Goal: Task Accomplishment & Management: Manage account settings

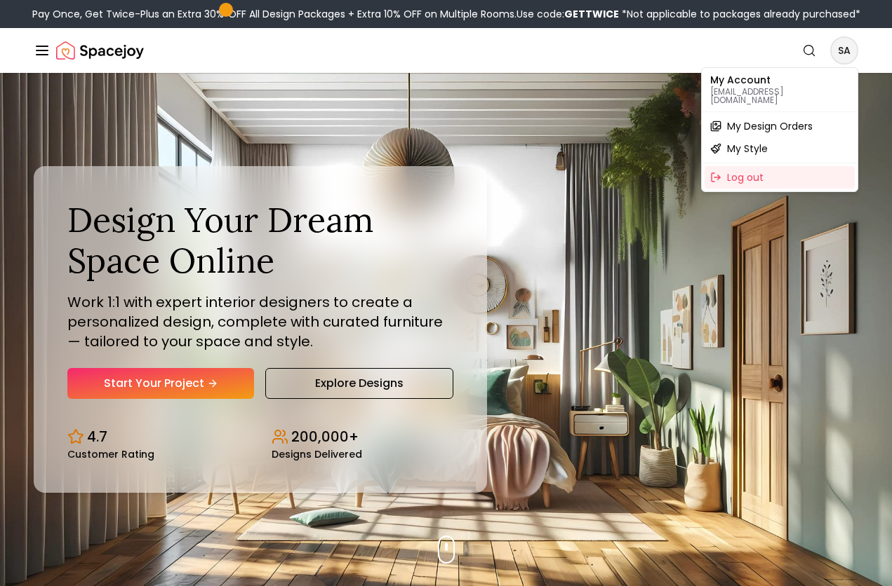
click at [763, 121] on span "My Design Orders" at bounding box center [770, 126] width 86 height 14
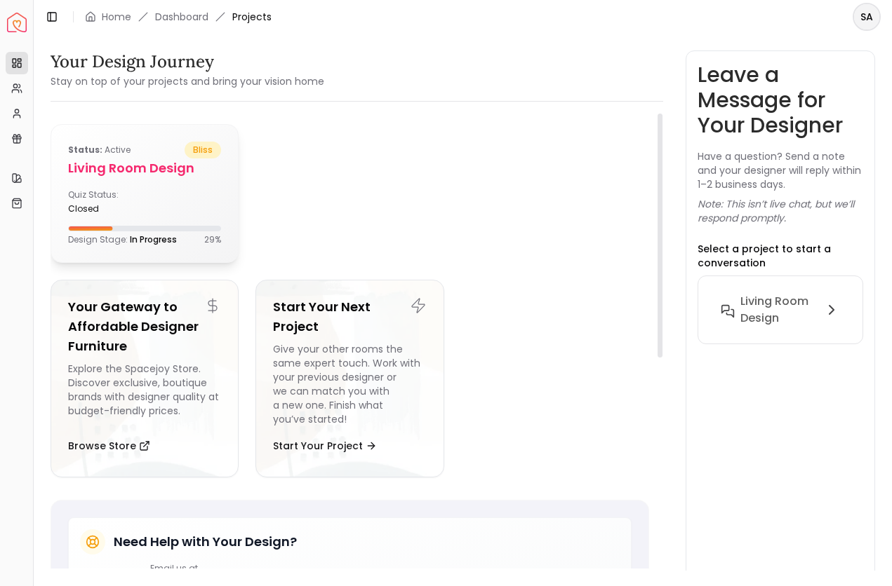
click at [140, 164] on h5 "Living Room design" at bounding box center [144, 169] width 153 height 20
click at [751, 302] on h6 "Living Room design" at bounding box center [778, 310] width 77 height 34
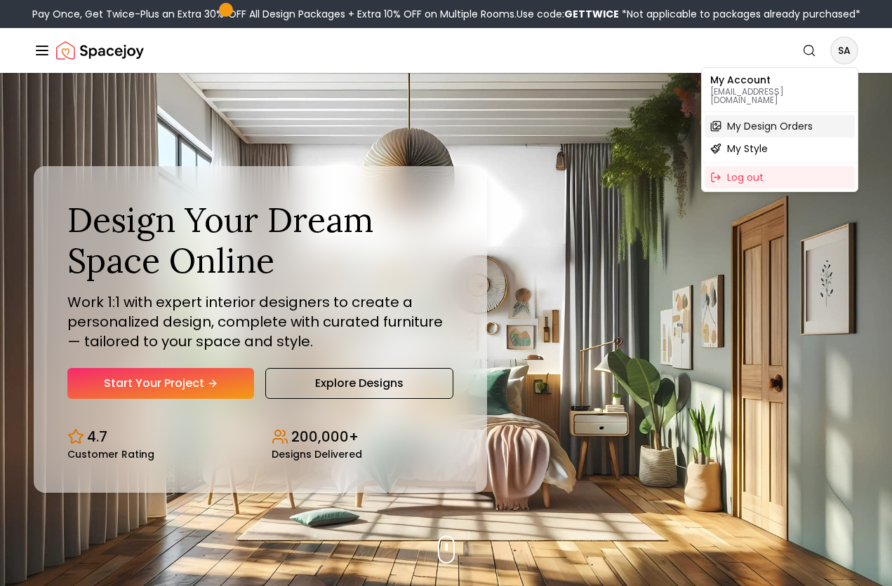
click at [758, 119] on span "My Design Orders" at bounding box center [770, 126] width 86 height 14
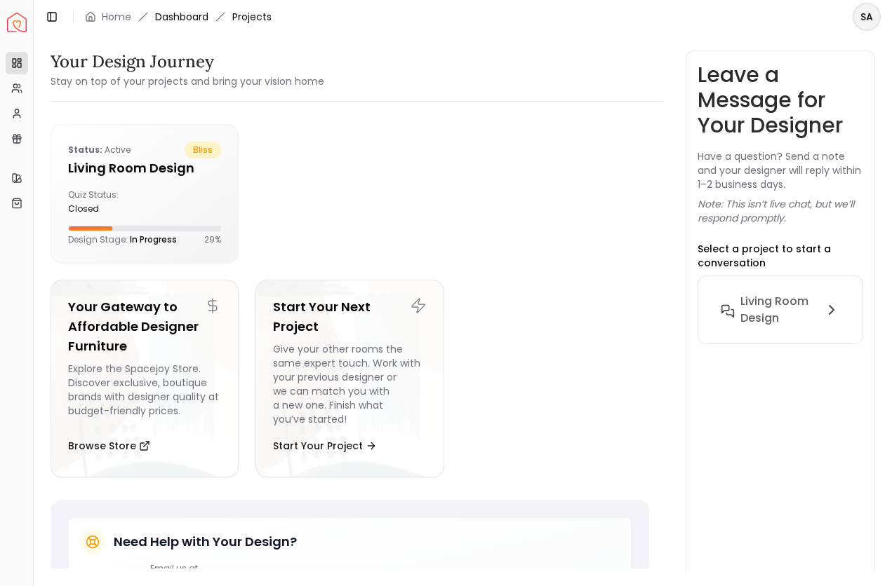
click at [184, 15] on link "Dashboard" at bounding box center [181, 17] width 53 height 14
click at [114, 15] on link "Home" at bounding box center [116, 17] width 29 height 14
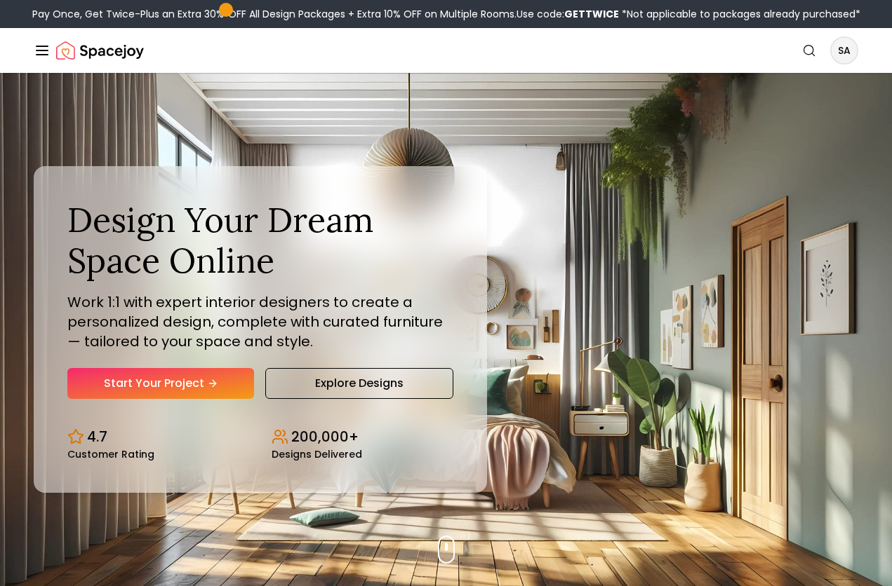
click at [41, 51] on line "Global" at bounding box center [41, 51] width 11 height 0
